Goal: Navigation & Orientation: Understand site structure

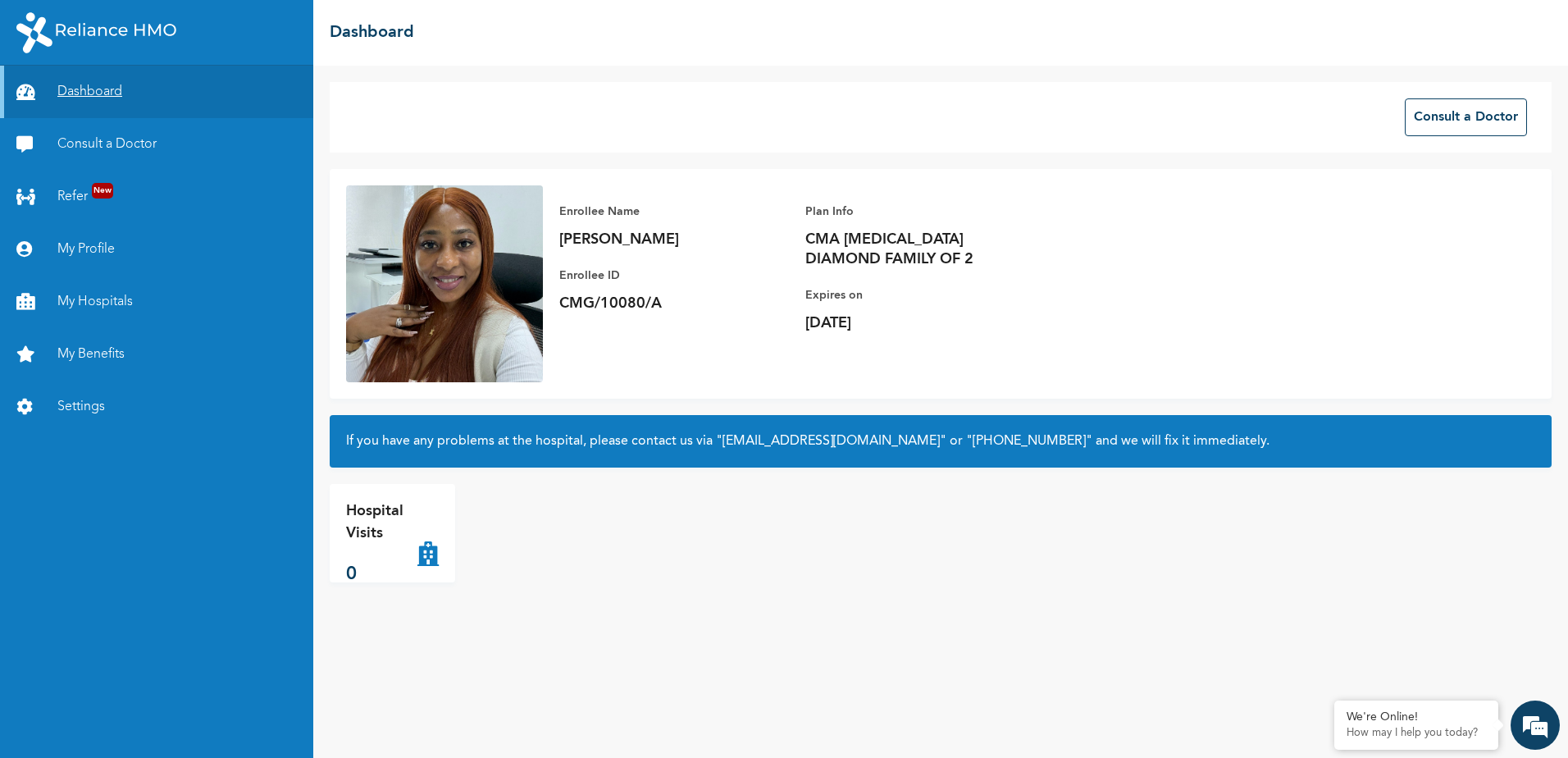
click at [114, 87] on link "Dashboard" at bounding box center [156, 91] width 313 height 52
click at [96, 90] on link "Dashboard" at bounding box center [156, 91] width 313 height 52
click at [75, 200] on link "Refer New" at bounding box center [156, 196] width 313 height 52
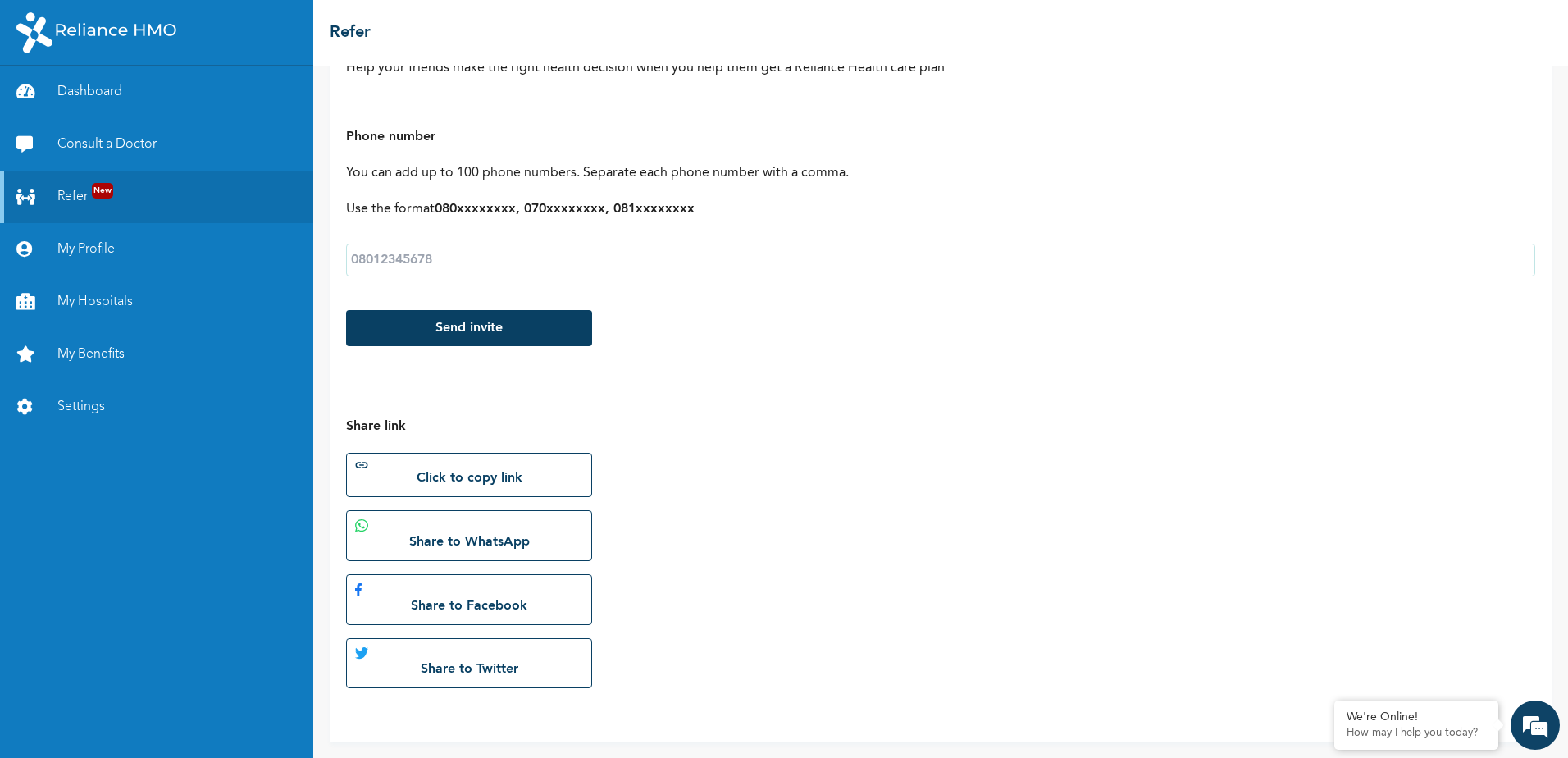
scroll to position [175, 0]
click at [75, 93] on link "Dashboard" at bounding box center [156, 91] width 313 height 52
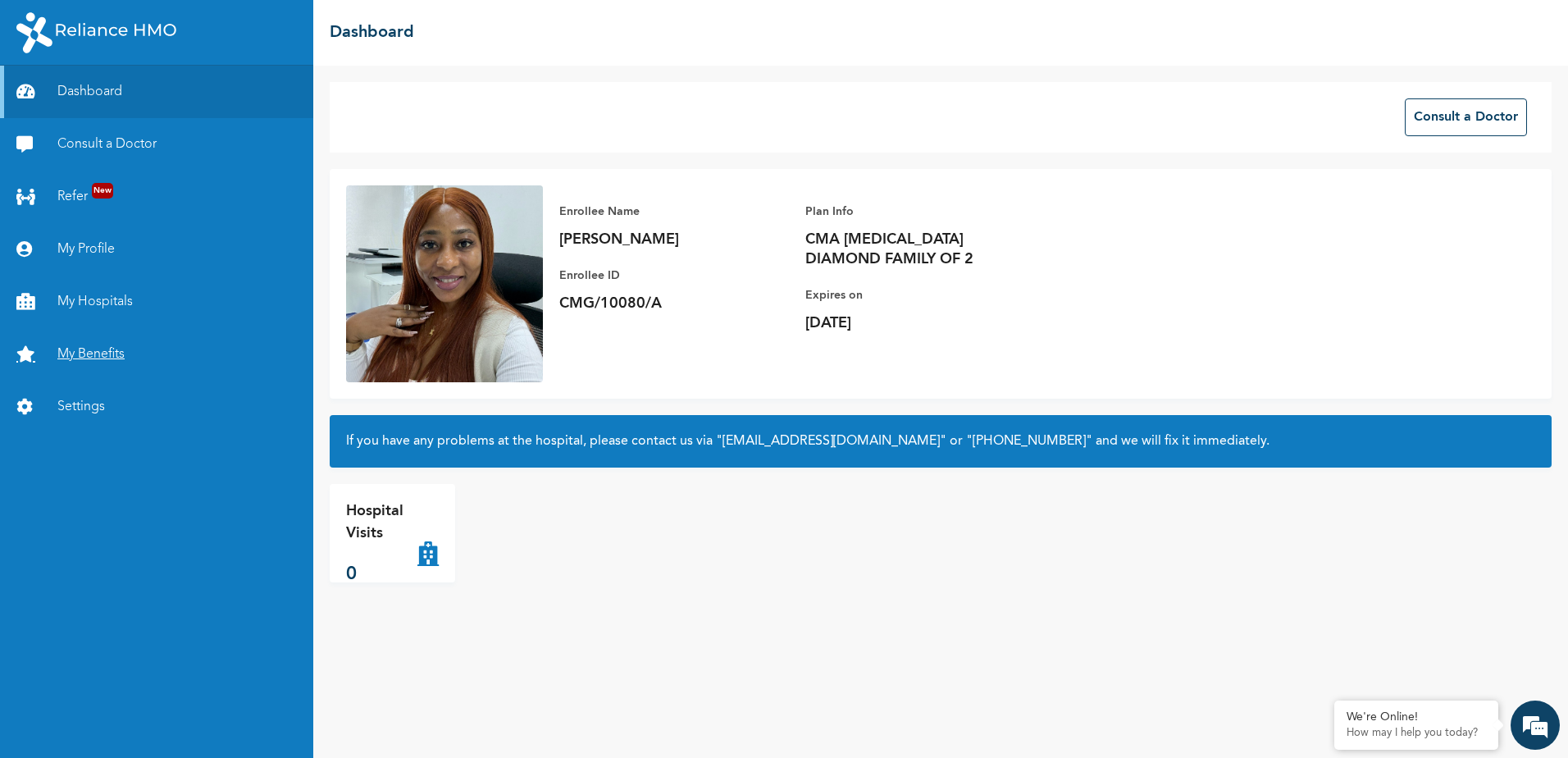
click at [86, 342] on link "My Benefits" at bounding box center [156, 353] width 313 height 52
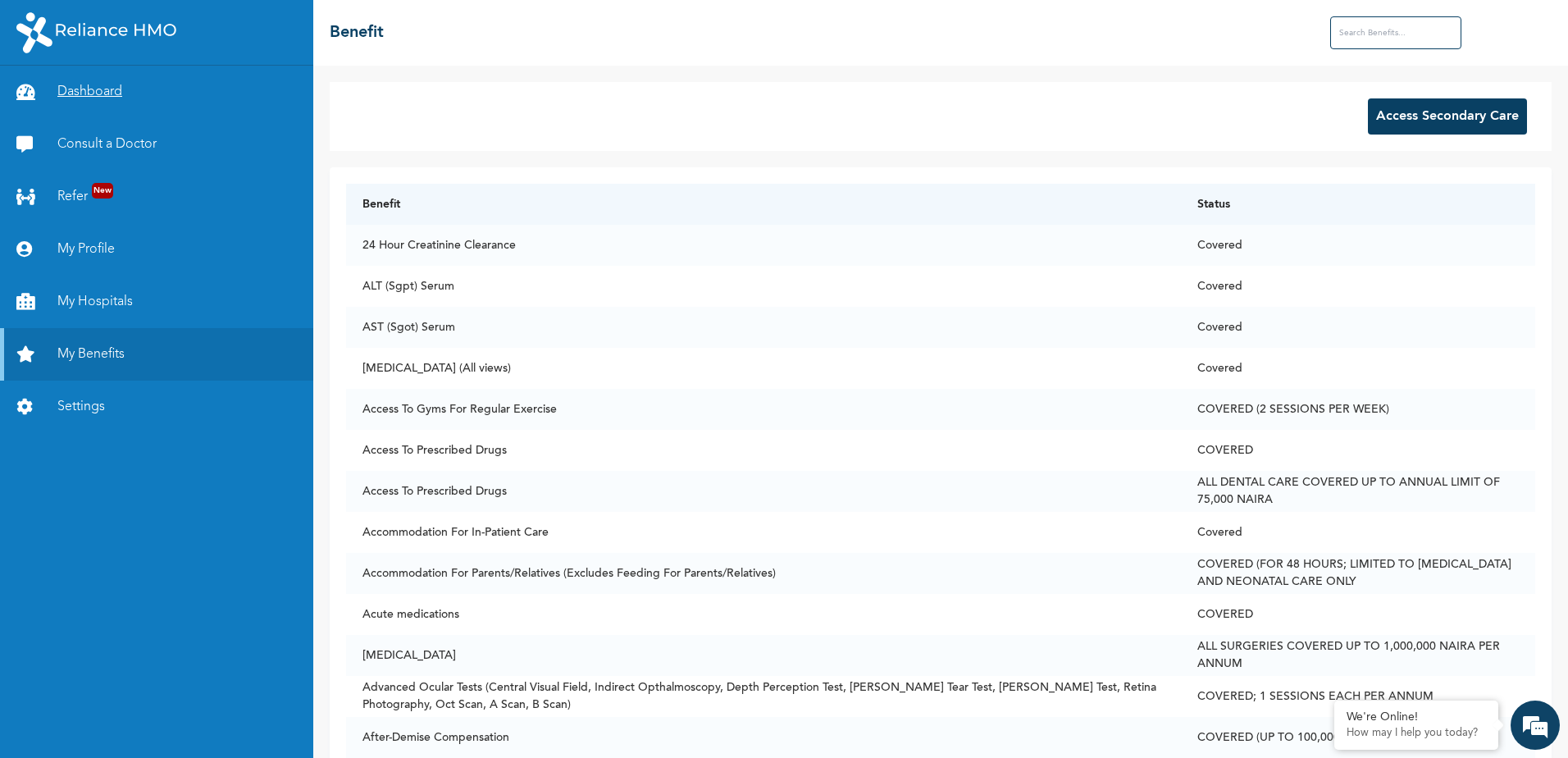
click at [105, 92] on link "Dashboard" at bounding box center [156, 91] width 313 height 52
